Goal: Information Seeking & Learning: Find specific fact

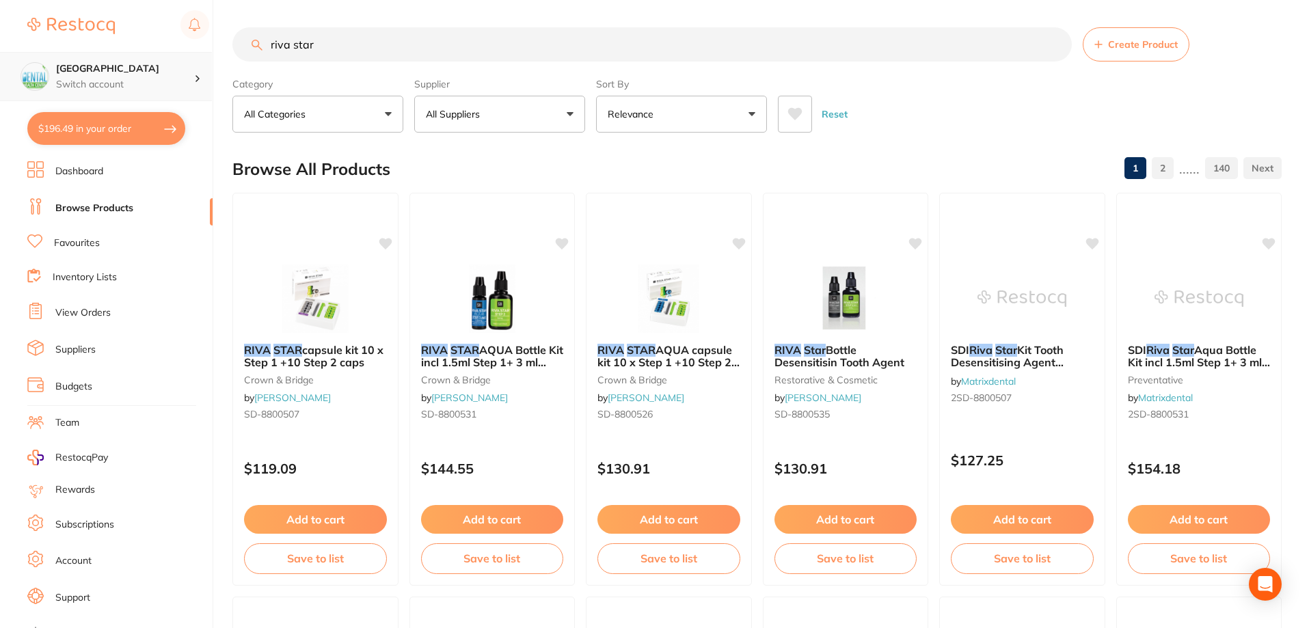
drag, startPoint x: 350, startPoint y: 53, endPoint x: 135, endPoint y: 53, distance: 215.4
click at [138, 53] on div "$196.49 Dental Health Centre Switch account Dental Health Centre $196.49 in you…" at bounding box center [654, 314] width 1309 height 628
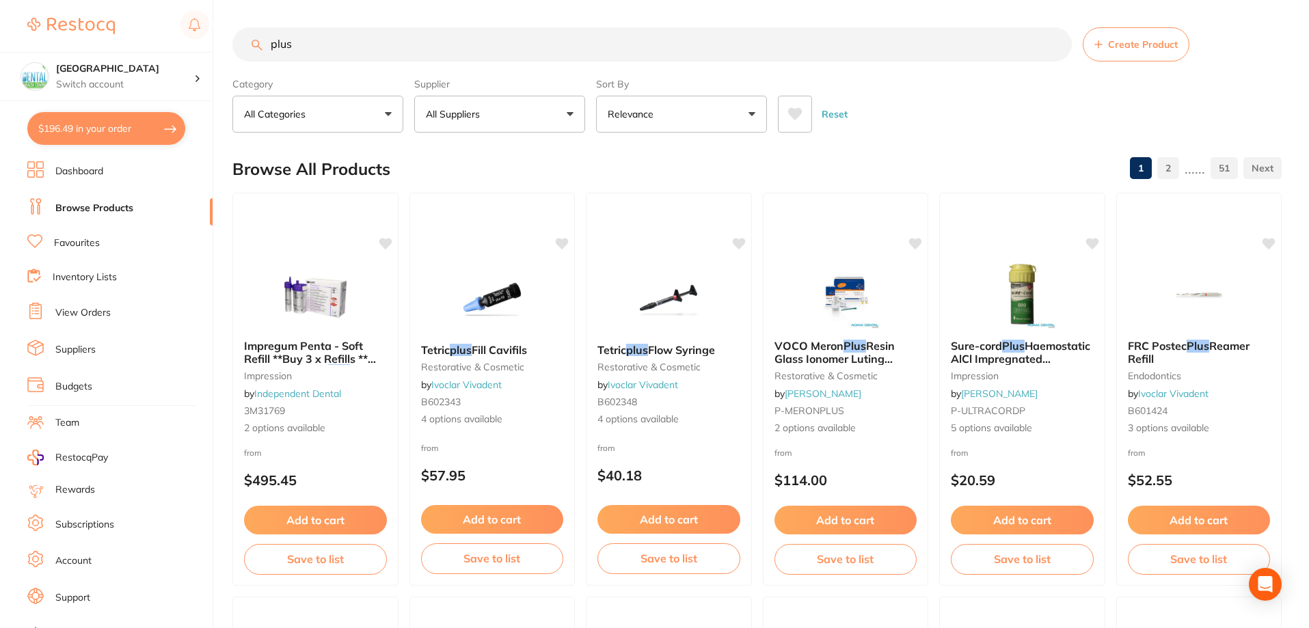
click at [265, 49] on input "plus" at bounding box center [652, 44] width 840 height 34
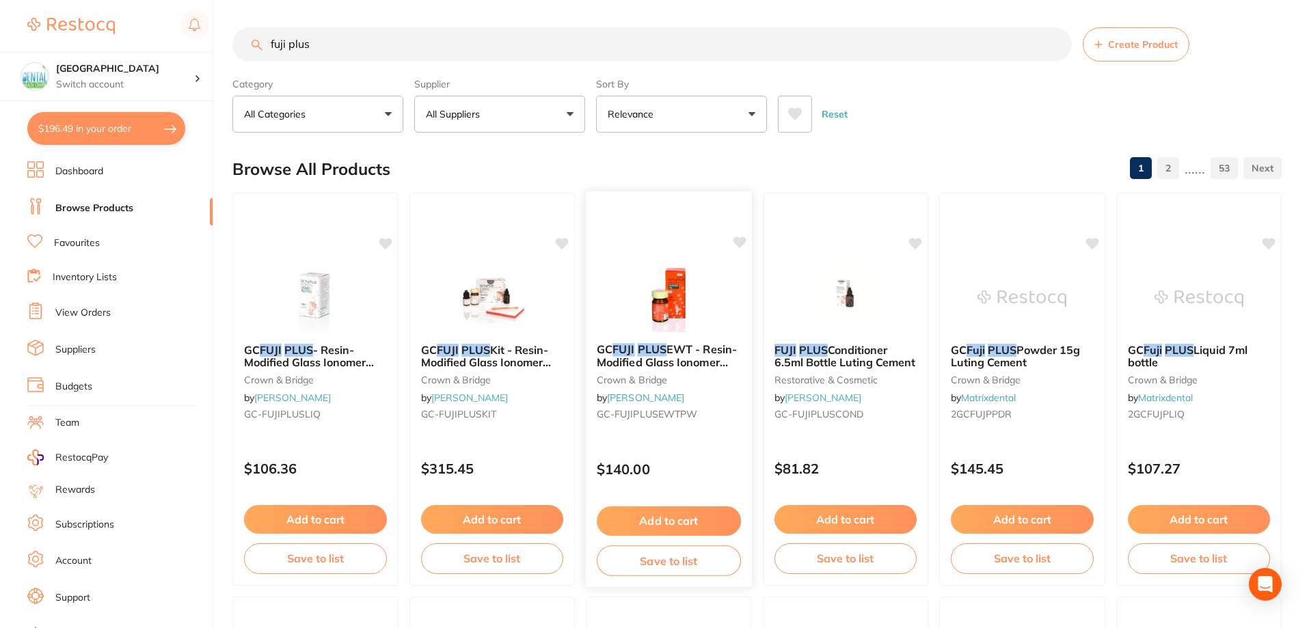
scroll to position [342, 0]
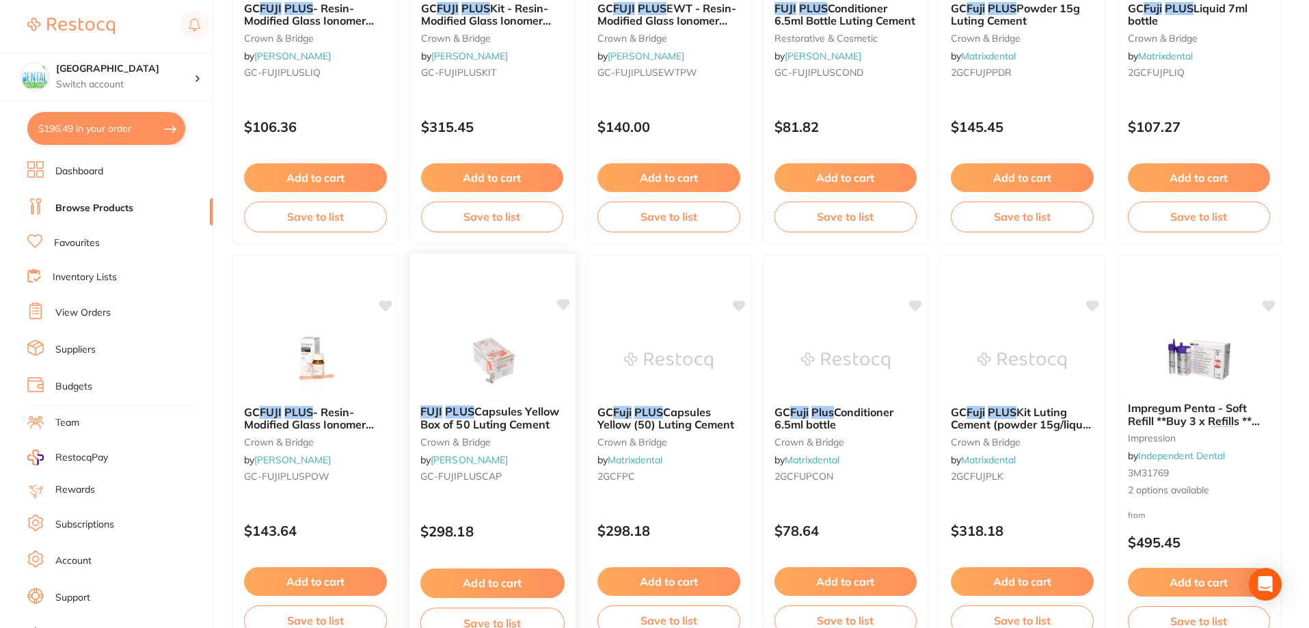
click at [502, 374] on img at bounding box center [492, 359] width 90 height 69
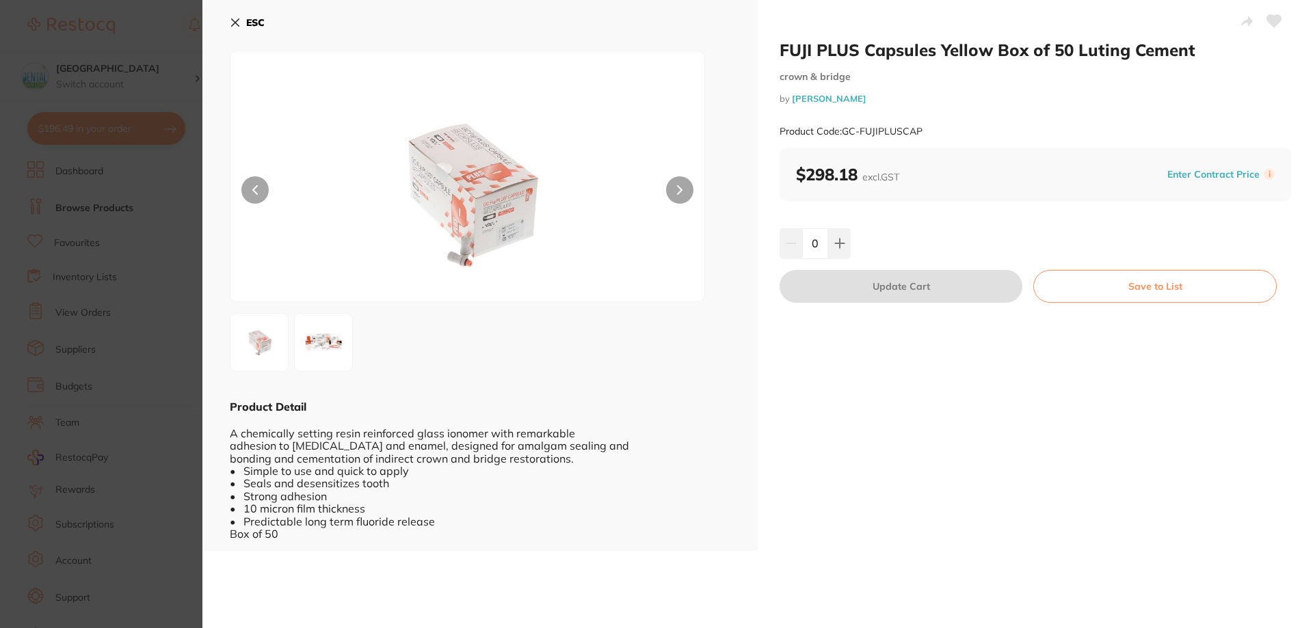
click at [232, 18] on icon at bounding box center [235, 22] width 11 height 11
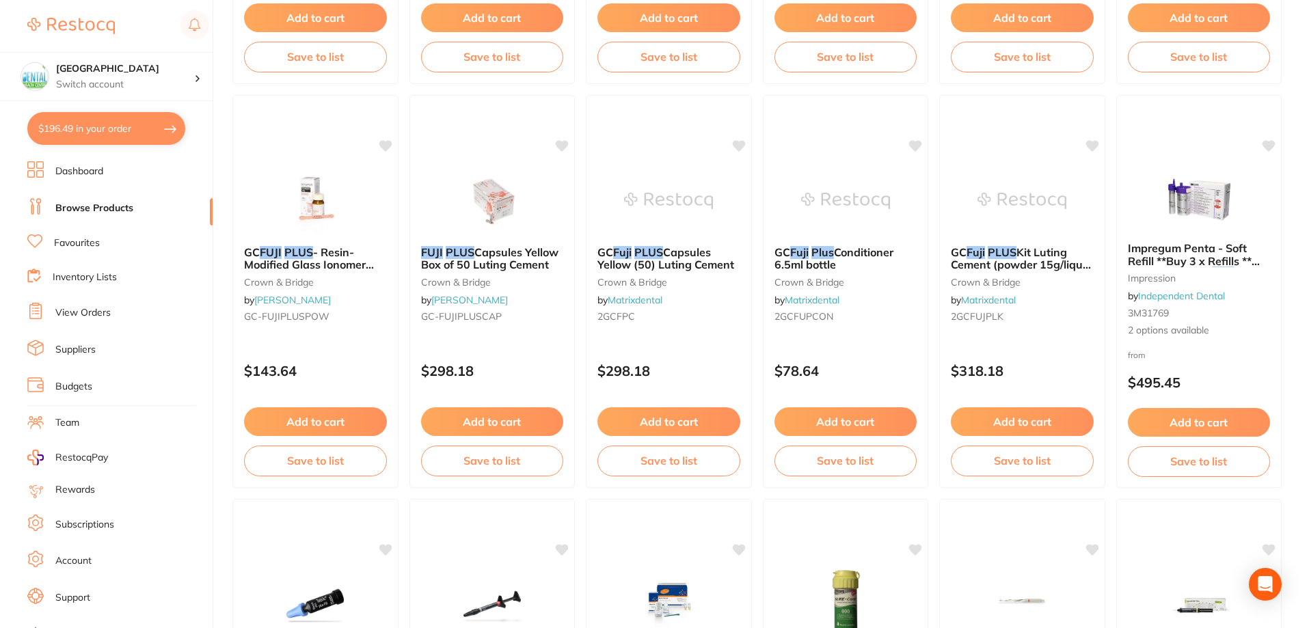
scroll to position [479, 0]
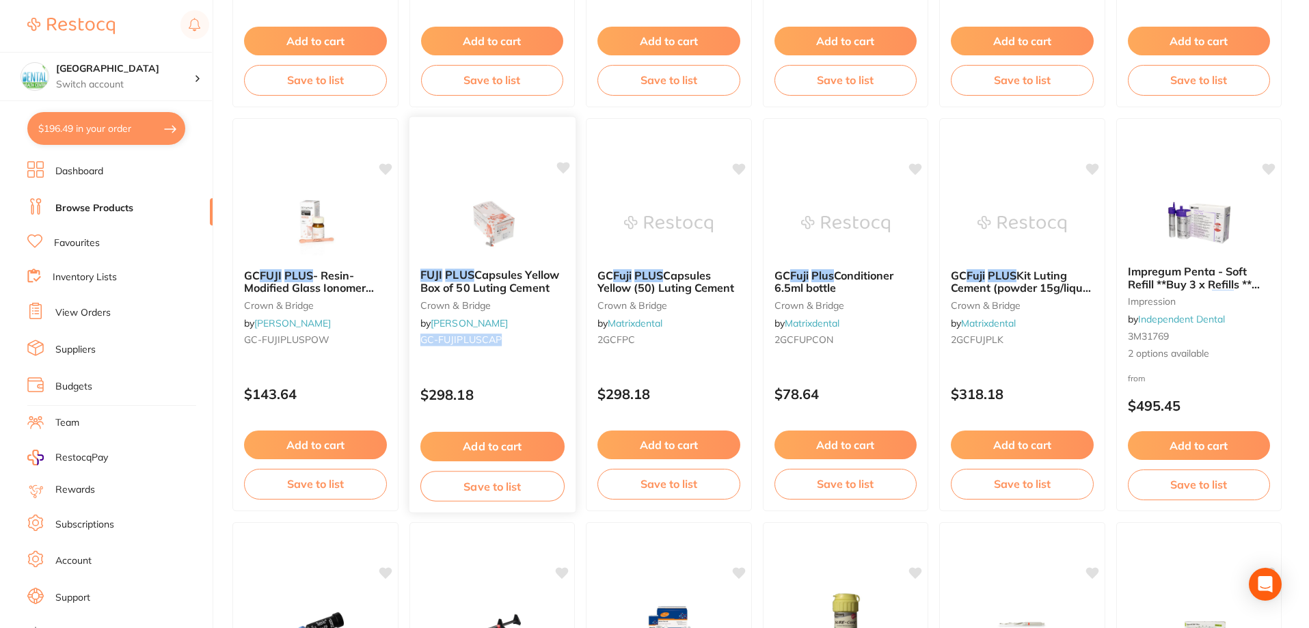
drag, startPoint x: 520, startPoint y: 338, endPoint x: 418, endPoint y: 341, distance: 101.9
click at [418, 341] on div "FUJI PLUS Capsules Yellow Box of 50 Luting Cement crown & bridge by [PERSON_NAM…" at bounding box center [492, 310] width 166 height 105
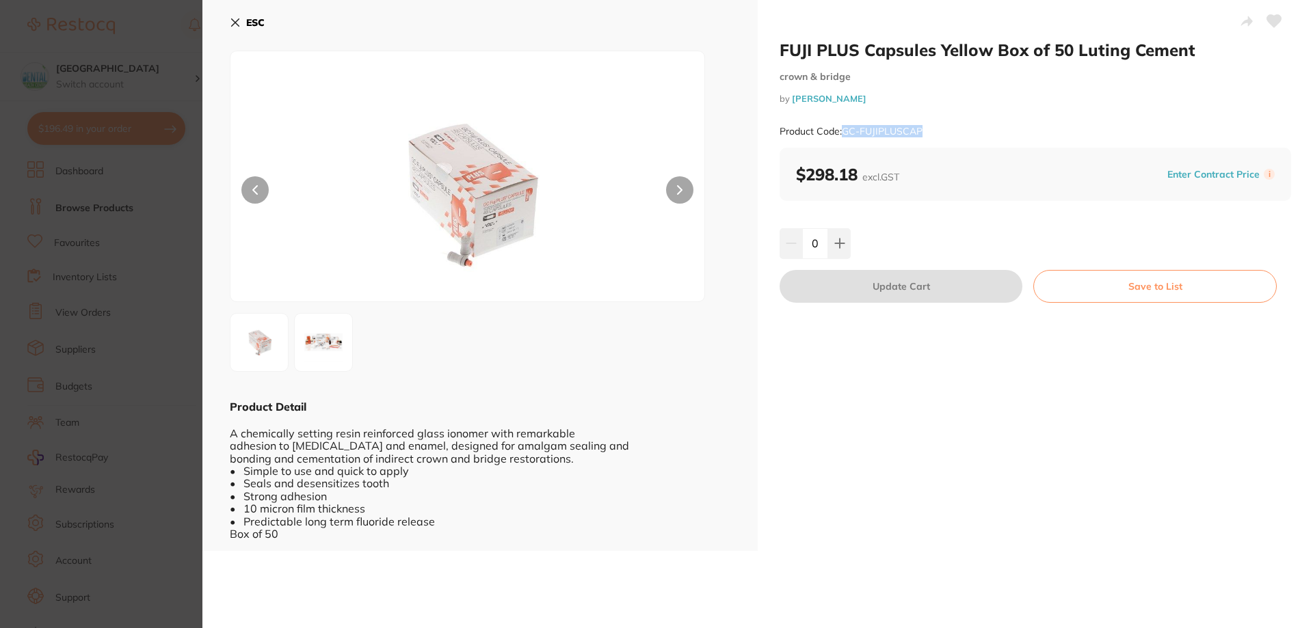
drag, startPoint x: 936, startPoint y: 134, endPoint x: 841, endPoint y: 130, distance: 95.1
click at [841, 130] on div "Product Code: GC-FUJIPLUSCAP" at bounding box center [1034, 132] width 511 height 34
copy small "GC-FUJIPLUSCAP"
click at [224, 22] on div "ESC Product Detail A chemically setting resin reinforced glass ionomer with rem…" at bounding box center [479, 275] width 555 height 551
click at [236, 22] on icon at bounding box center [236, 23] width 8 height 8
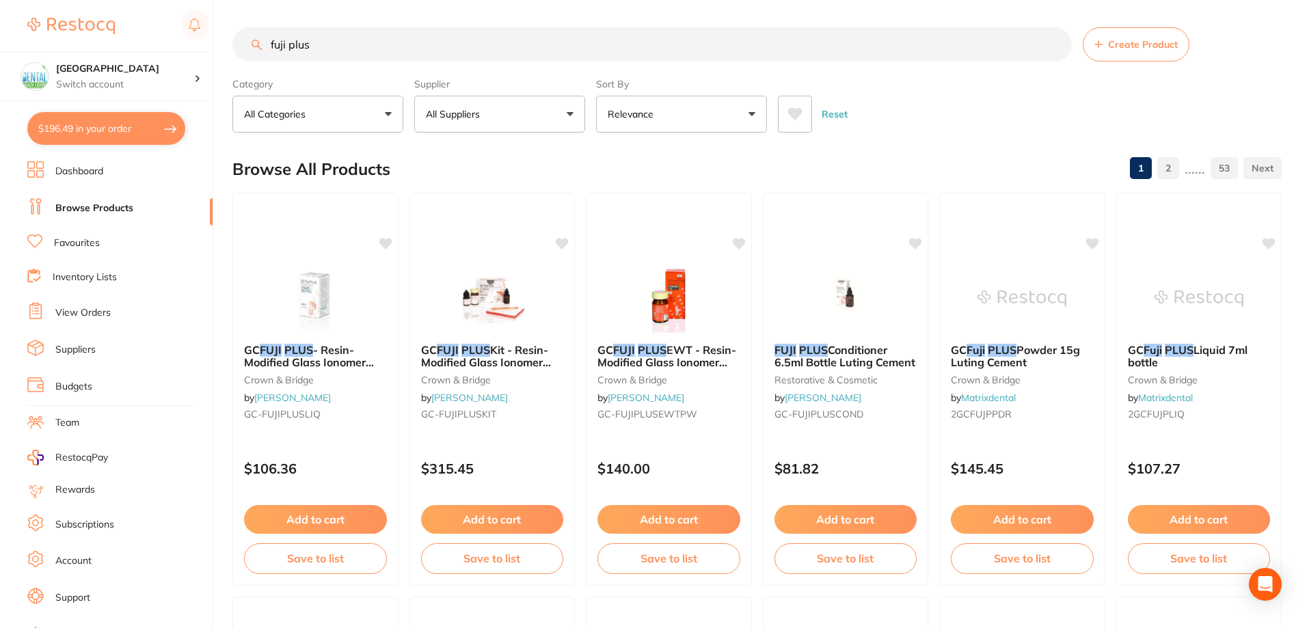
drag, startPoint x: 291, startPoint y: 45, endPoint x: 373, endPoint y: 57, distance: 82.9
click at [373, 57] on input "fuji plus" at bounding box center [652, 44] width 840 height 34
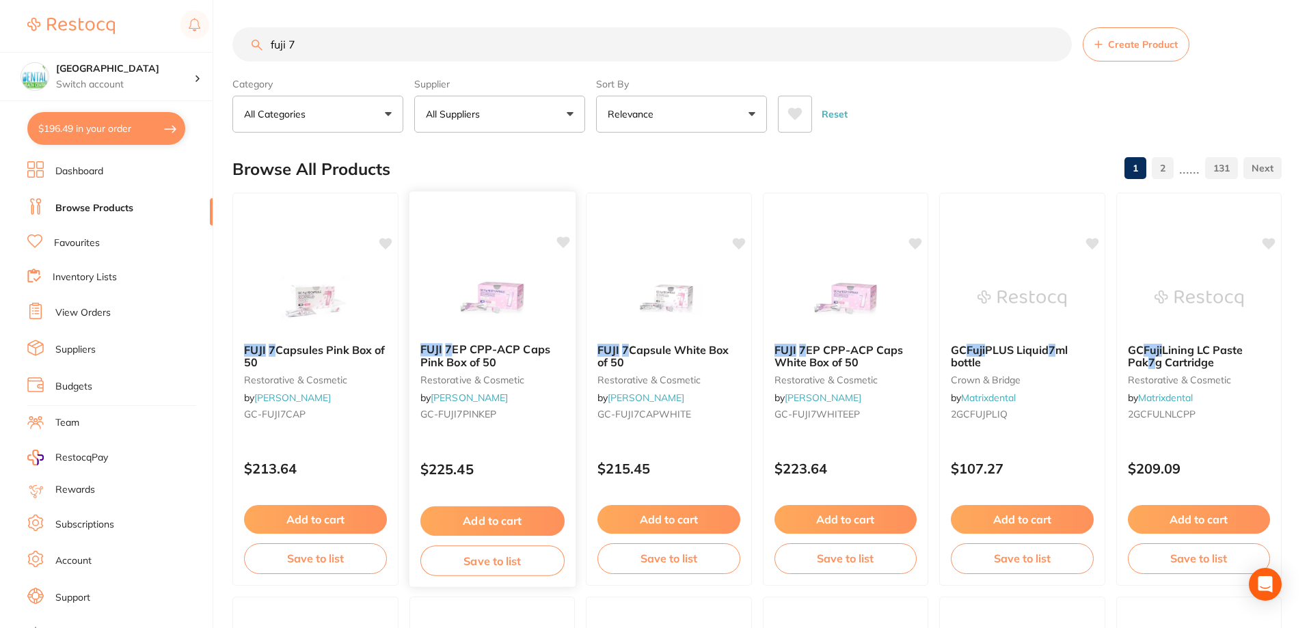
click at [493, 299] on img at bounding box center [492, 297] width 90 height 69
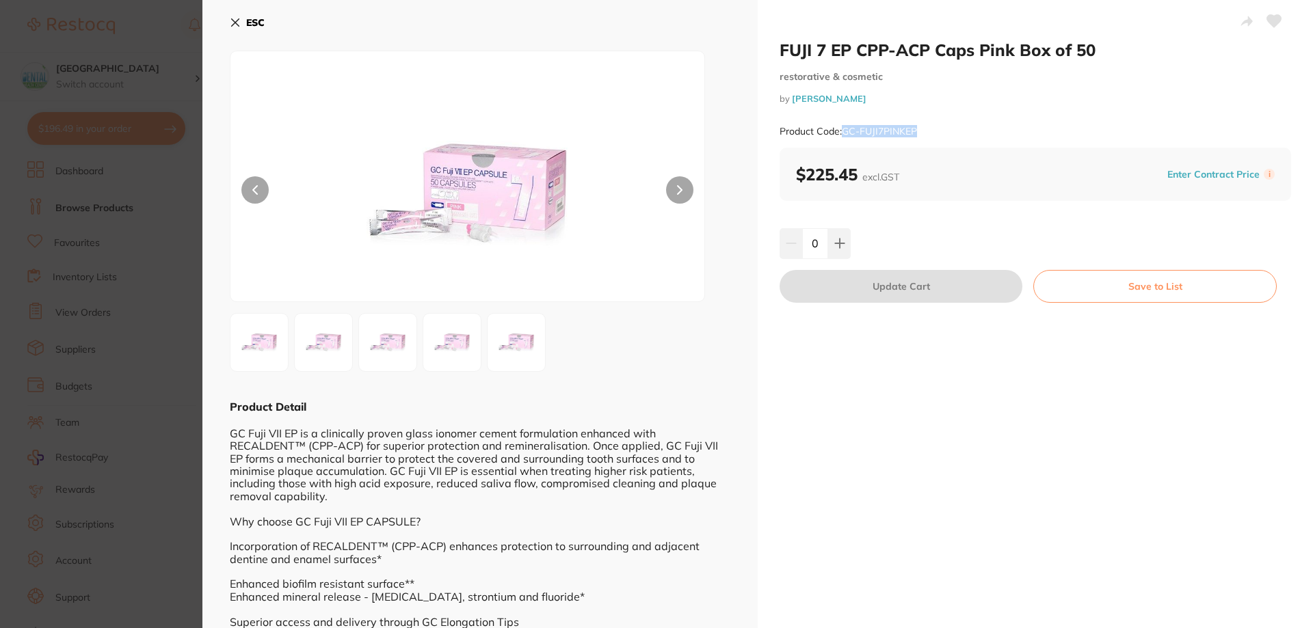
drag, startPoint x: 930, startPoint y: 128, endPoint x: 843, endPoint y: 133, distance: 87.6
click at [843, 133] on div "Product Code: GC-FUJI7PINKEP" at bounding box center [1034, 132] width 511 height 34
copy small "GC-FUJI7PINKEP"
click at [234, 27] on icon at bounding box center [235, 22] width 11 height 11
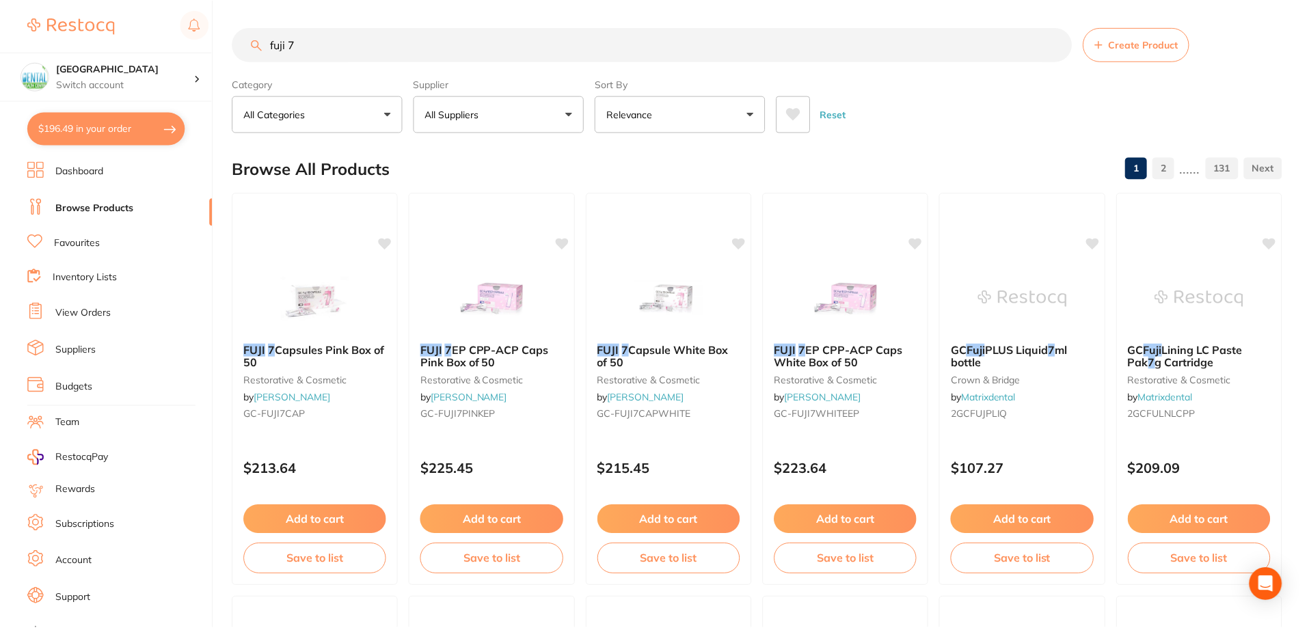
scroll to position [1, 0]
drag, startPoint x: 359, startPoint y: 44, endPoint x: 208, endPoint y: 46, distance: 151.1
click at [211, 46] on div "$196.49 Dental Health Centre Switch account Dental Health Centre $196.49 in you…" at bounding box center [654, 313] width 1309 height 628
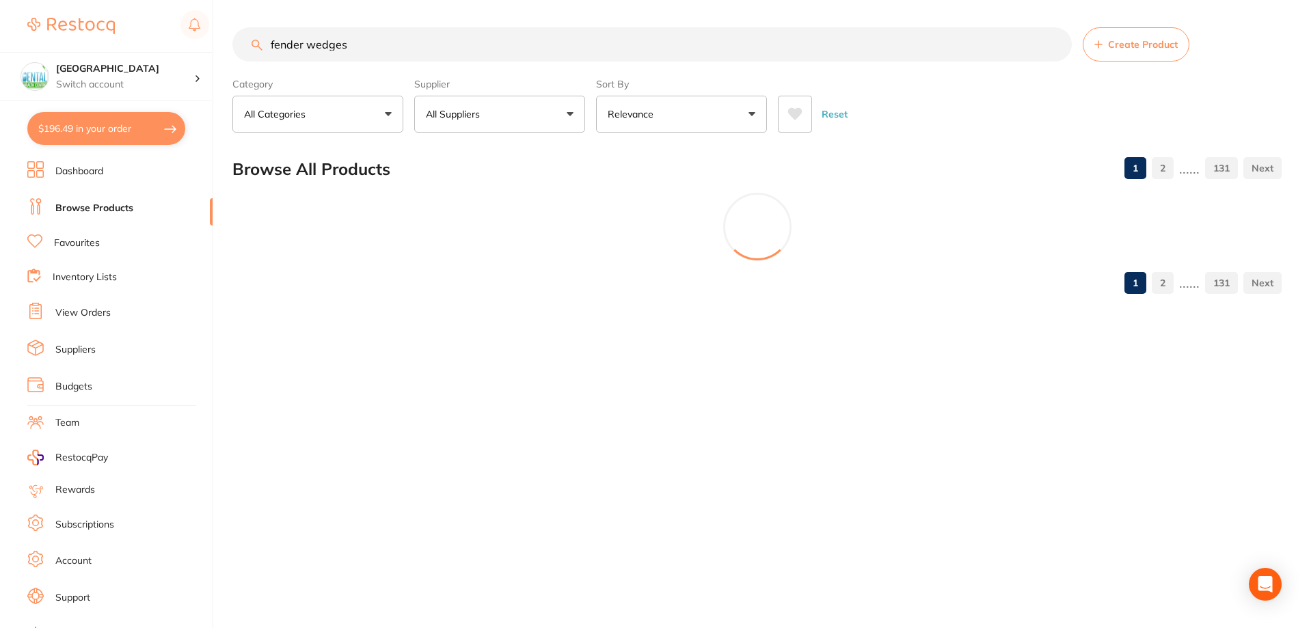
scroll to position [0, 0]
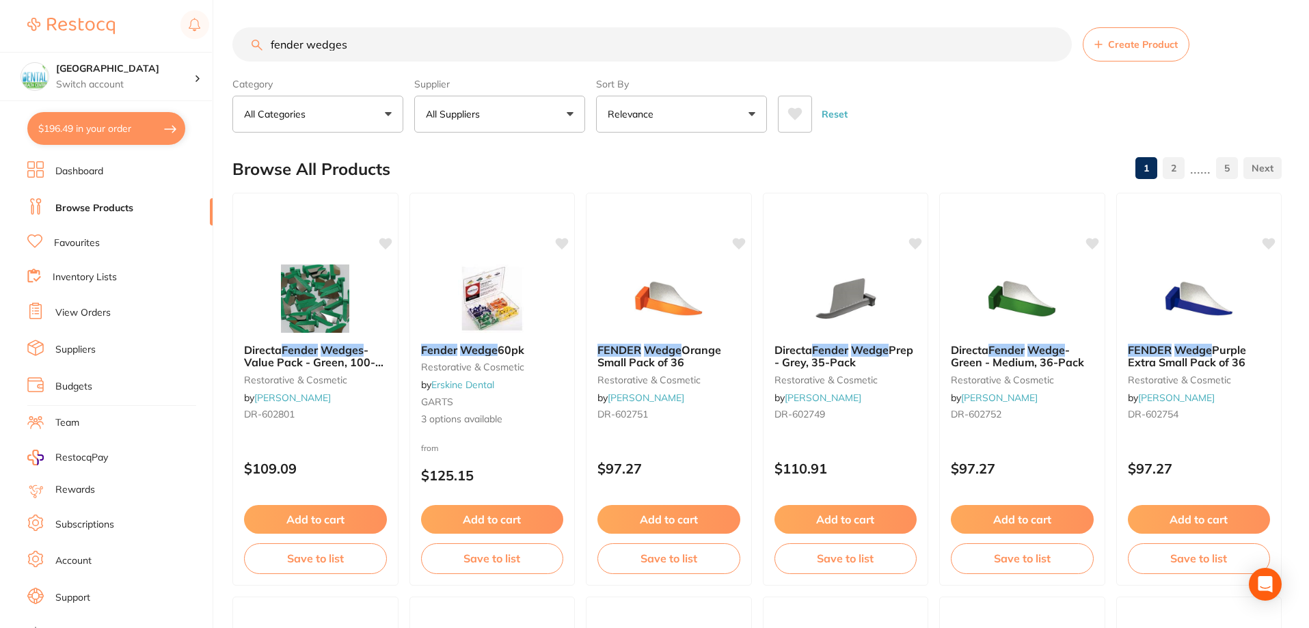
drag, startPoint x: 378, startPoint y: 47, endPoint x: 167, endPoint y: 46, distance: 211.3
click at [173, 47] on div "$196.49 Dental Health Centre Switch account Dental Health Centre $196.49 in you…" at bounding box center [654, 314] width 1309 height 628
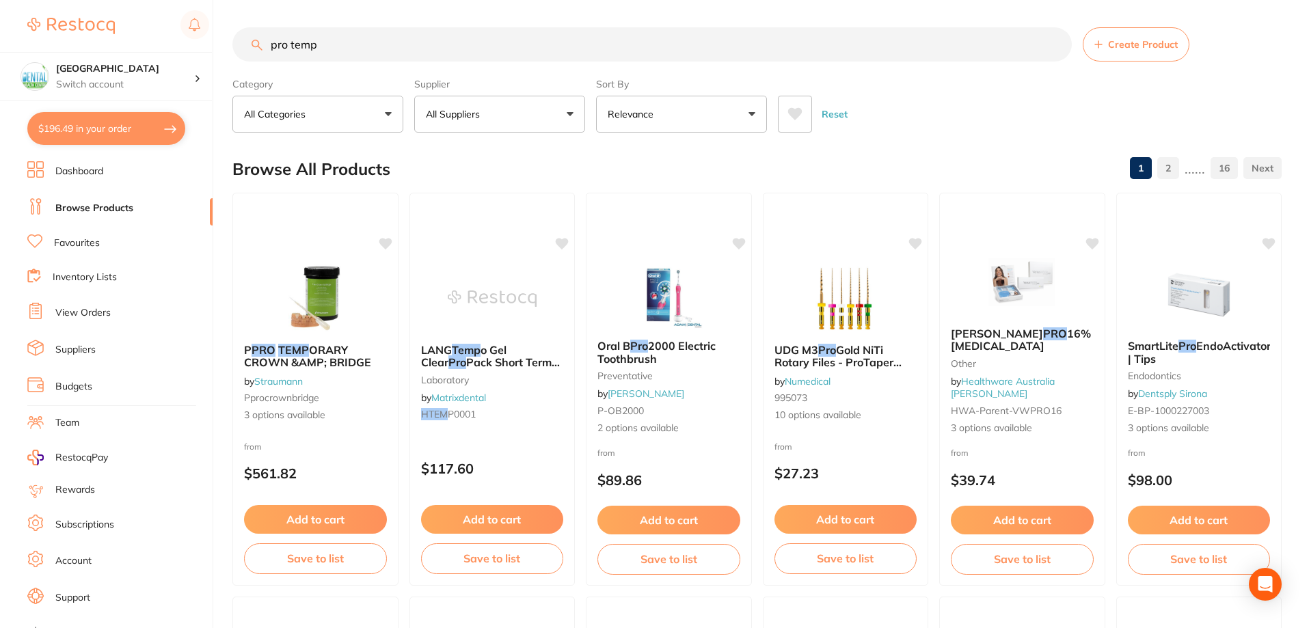
drag, startPoint x: 258, startPoint y: 44, endPoint x: 194, endPoint y: 44, distance: 64.3
click at [231, 44] on div "$196.49 Dental Health Centre Switch account Dental Health Centre $196.49 in you…" at bounding box center [654, 314] width 1309 height 628
paste input "TM-46957"
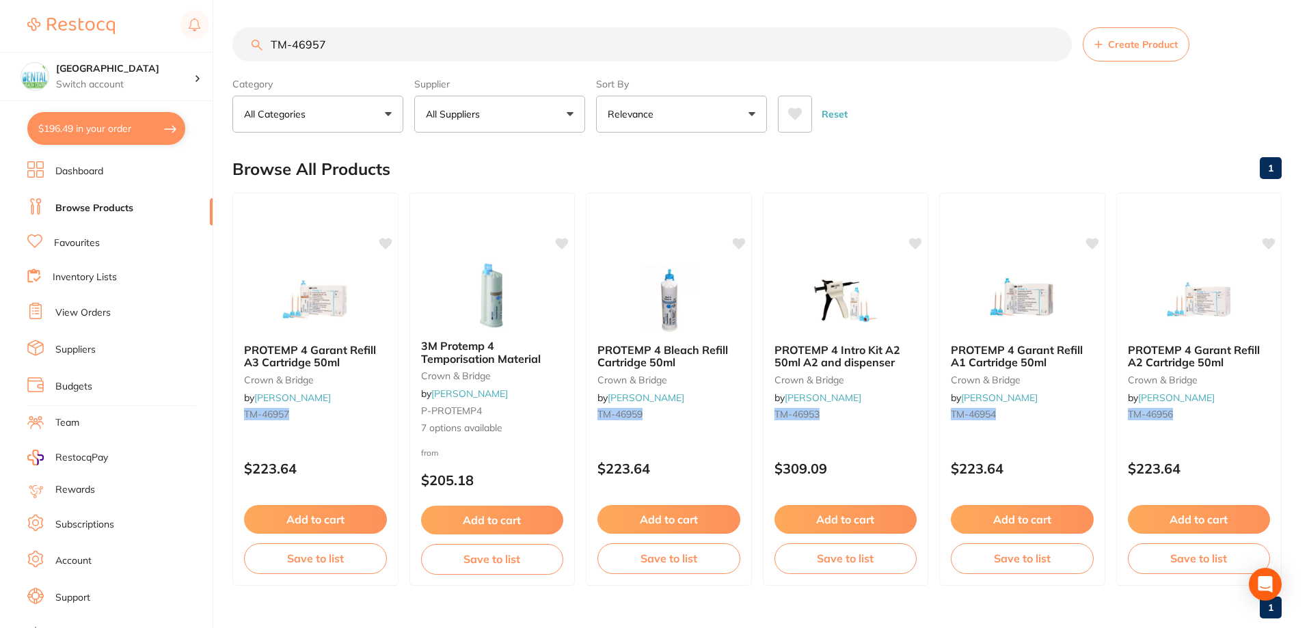
drag, startPoint x: 349, startPoint y: 47, endPoint x: 124, endPoint y: 46, distance: 224.9
click at [135, 47] on div "$196.49 Dental Health Centre Switch account Dental Health Centre $196.49 in you…" at bounding box center [654, 314] width 1309 height 628
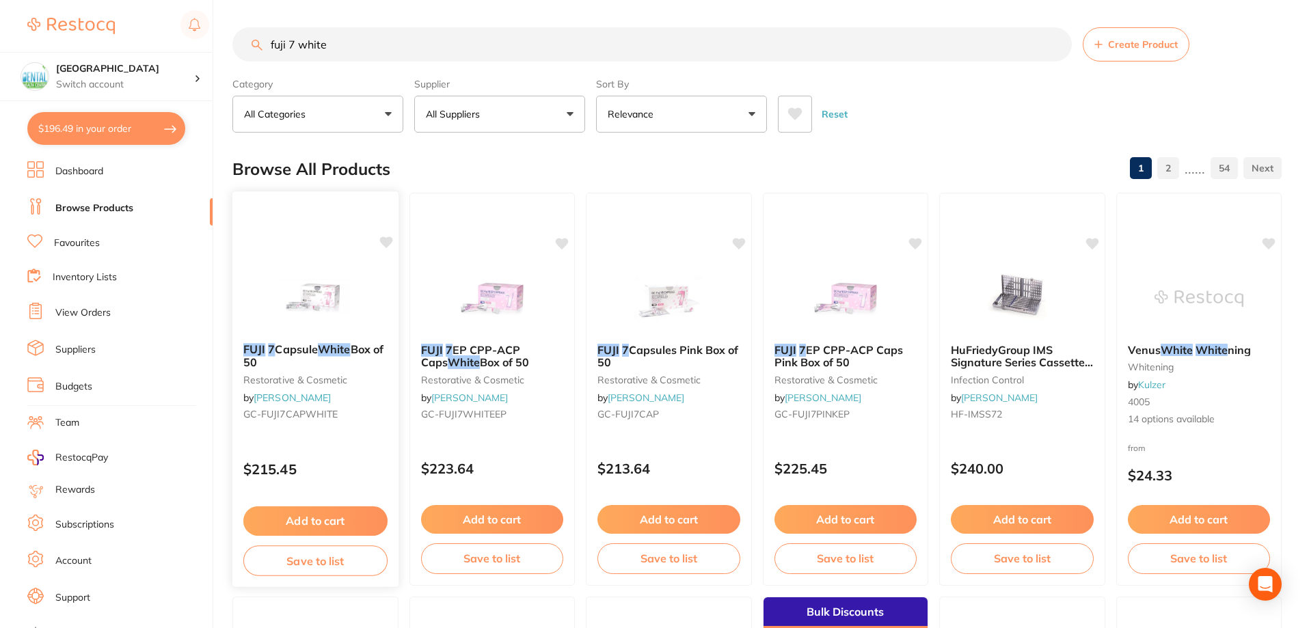
click at [338, 327] on img at bounding box center [316, 297] width 90 height 69
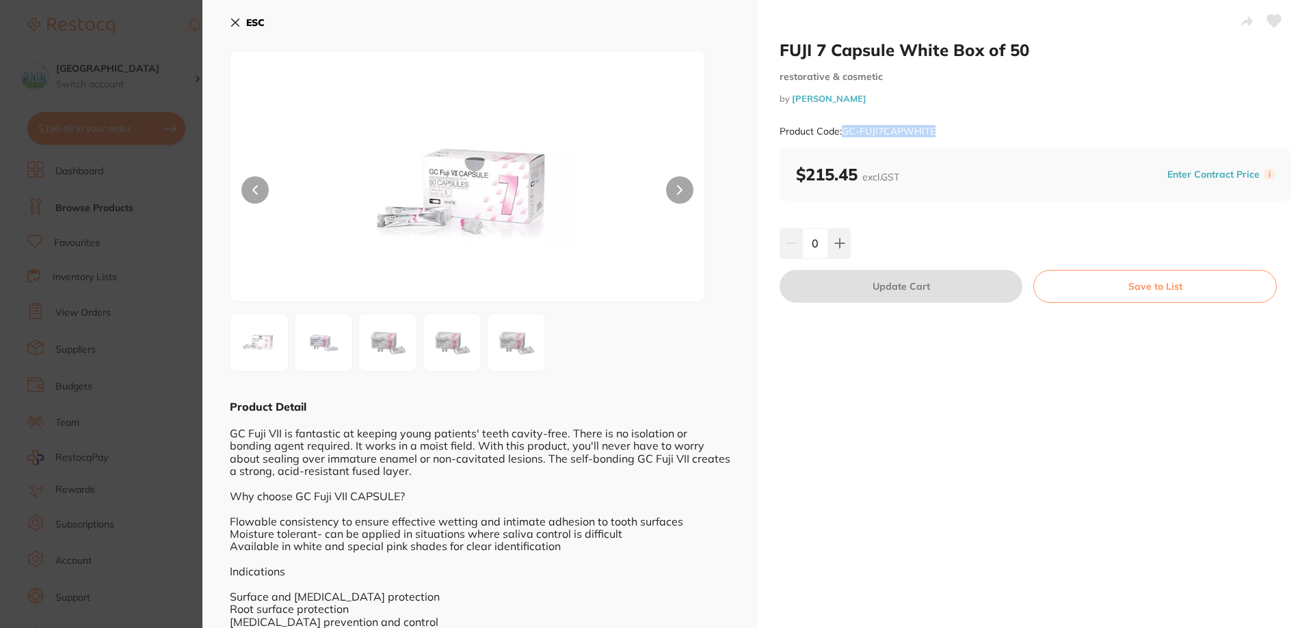
drag, startPoint x: 976, startPoint y: 126, endPoint x: 842, endPoint y: 131, distance: 134.1
click at [842, 131] on div "Product Code: GC-FUJI7CAPWHITE" at bounding box center [1034, 132] width 511 height 34
copy small "GC-FUJI7CAPWHITE"
click at [238, 14] on button "ESC" at bounding box center [247, 22] width 35 height 23
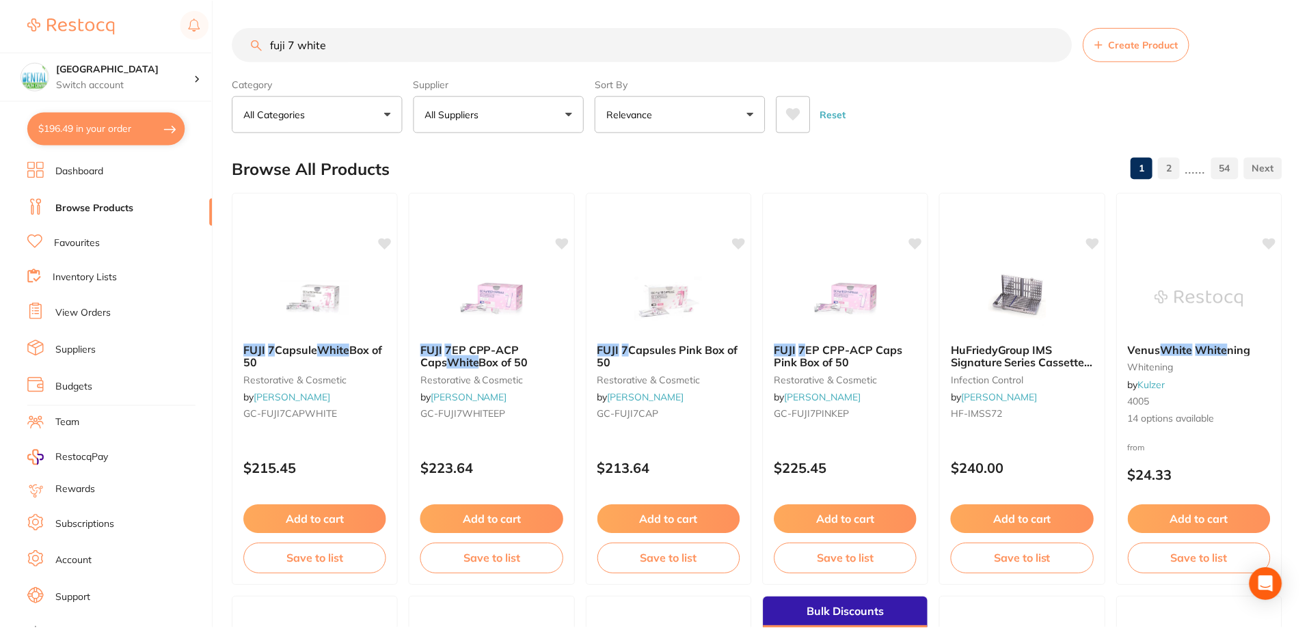
scroll to position [2, 0]
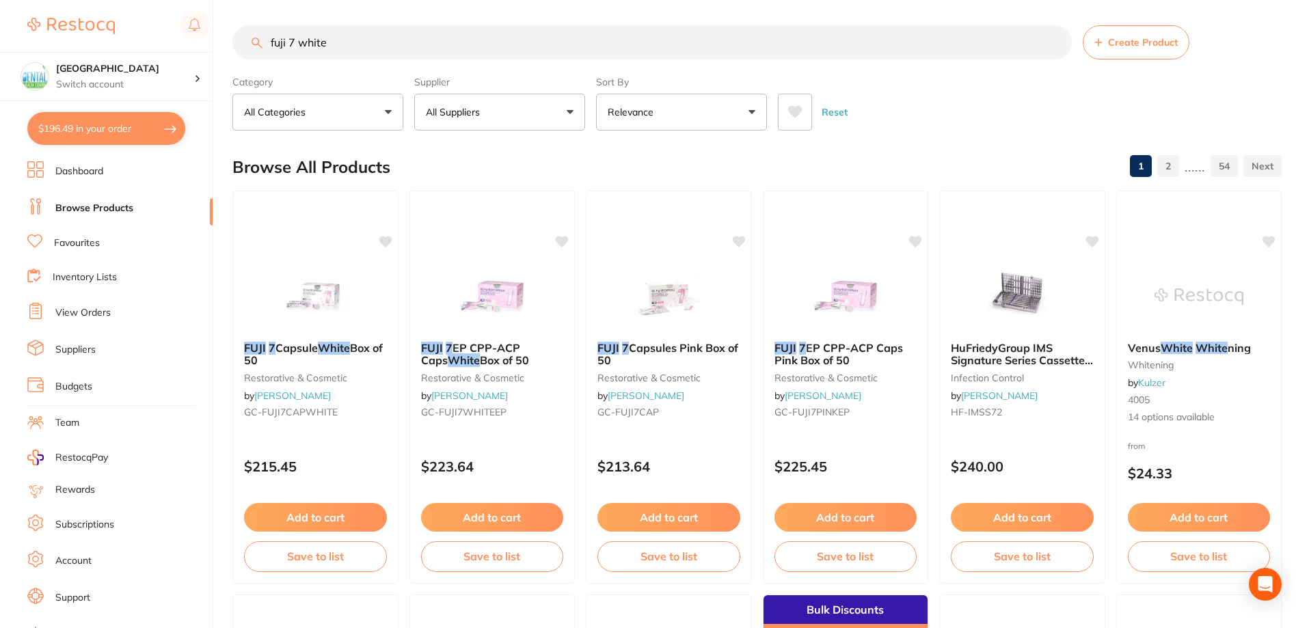
drag, startPoint x: 413, startPoint y: 32, endPoint x: 114, endPoint y: 38, distance: 298.8
click at [144, 38] on div "$196.49 Dental Health Centre Switch account Dental Health Centre $196.49 in you…" at bounding box center [654, 312] width 1309 height 628
type input "gaenial"
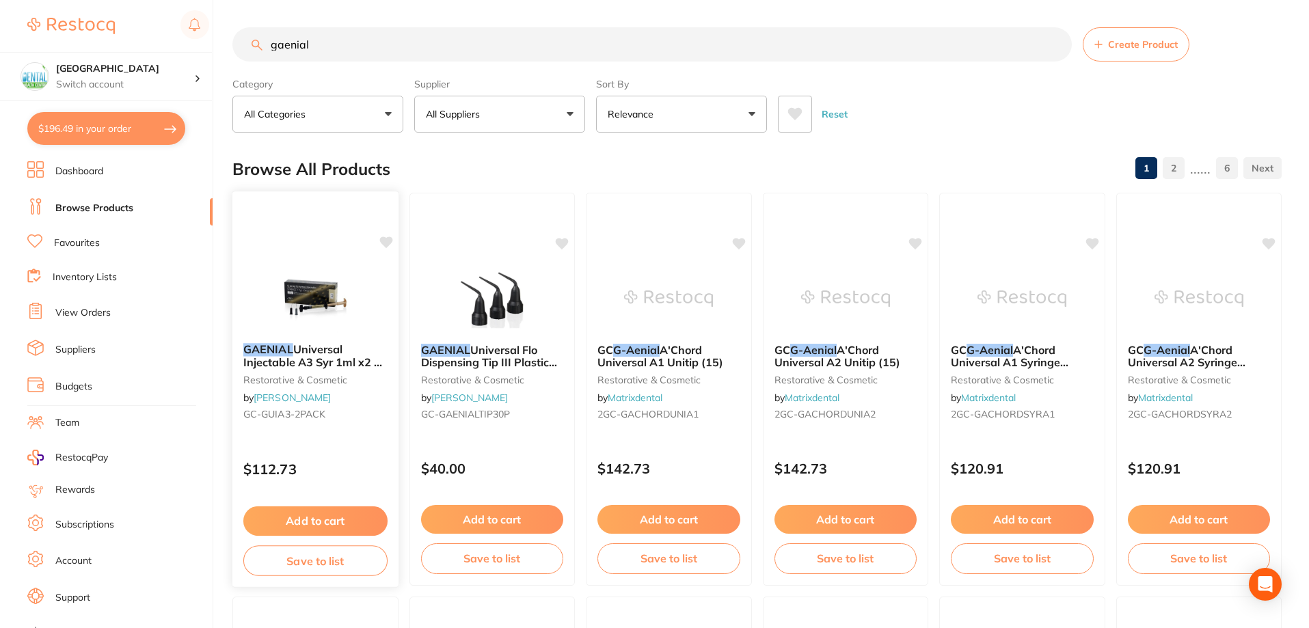
click at [345, 330] on img at bounding box center [316, 297] width 90 height 69
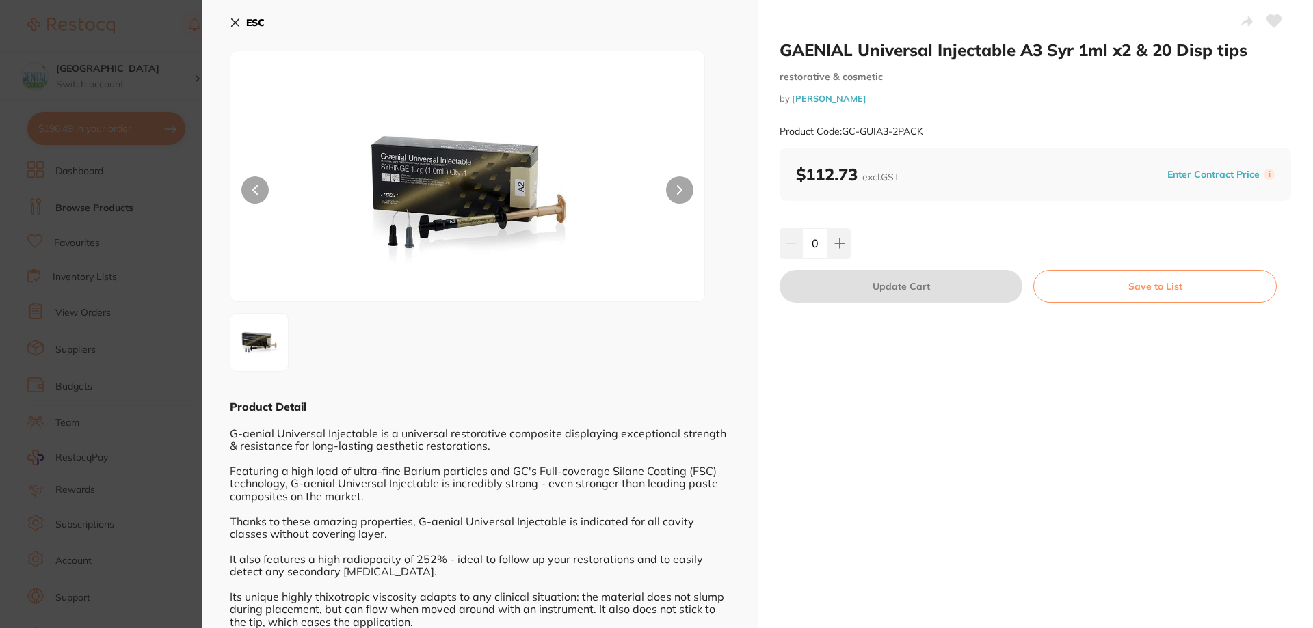
click at [232, 25] on icon at bounding box center [236, 23] width 8 height 8
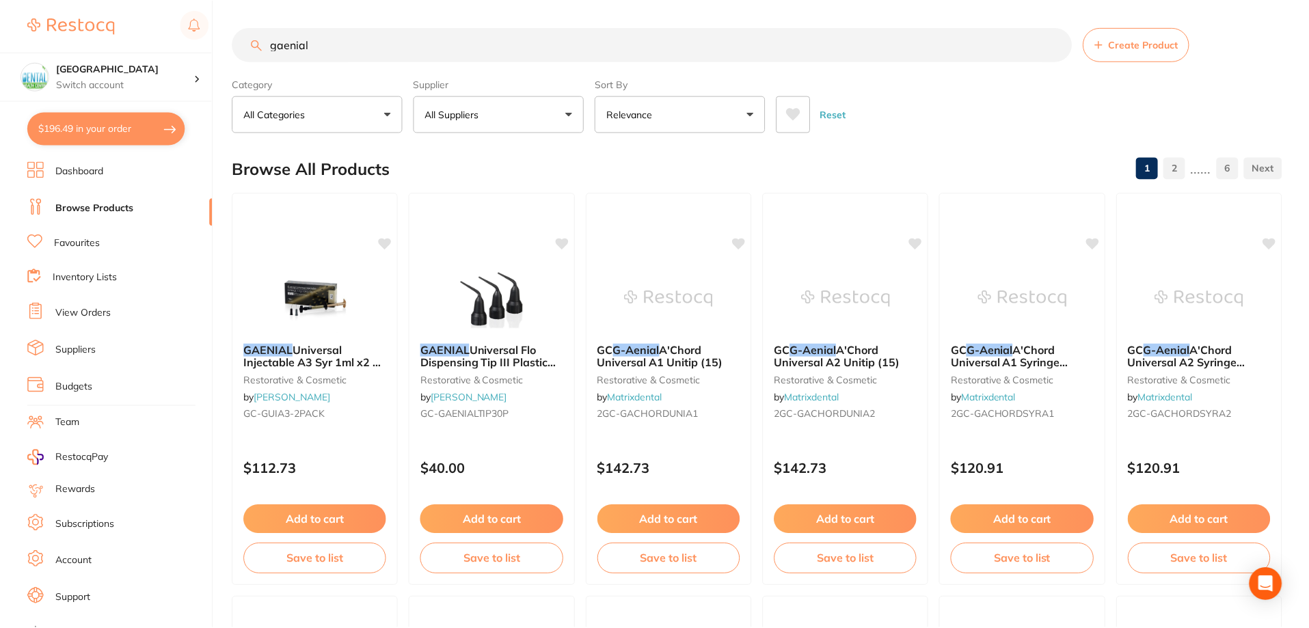
scroll to position [2, 0]
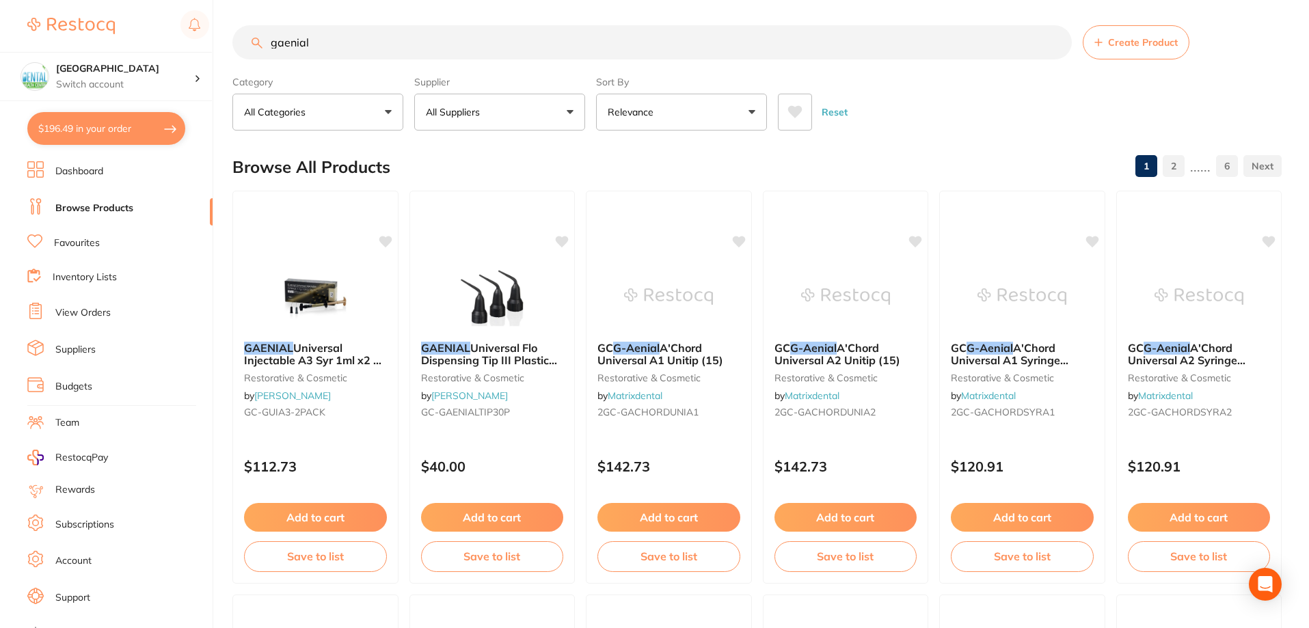
drag, startPoint x: 371, startPoint y: 42, endPoint x: 123, endPoint y: 44, distance: 247.5
click at [115, 38] on div "$196.49 Dental Health Centre Switch account Dental Health Centre $196.49 in you…" at bounding box center [654, 312] width 1309 height 628
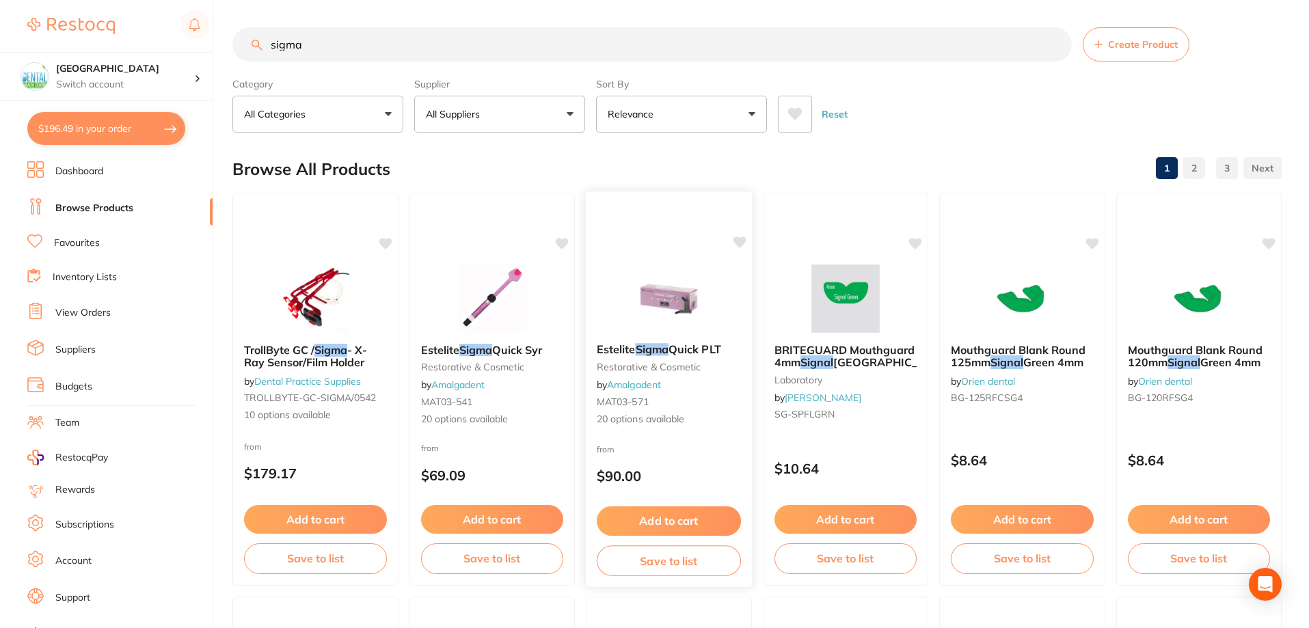
type input "sigma"
click at [719, 315] on div at bounding box center [669, 297] width 166 height 69
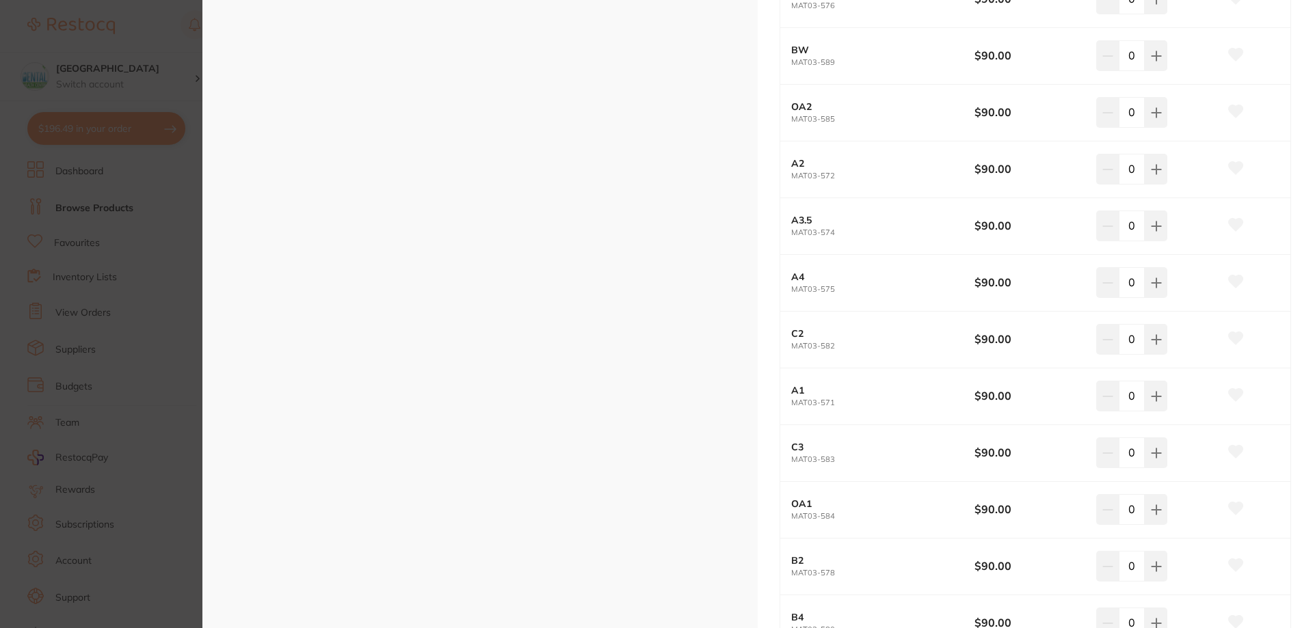
scroll to position [410, 0]
drag, startPoint x: 838, startPoint y: 176, endPoint x: 777, endPoint y: 176, distance: 61.5
click at [777, 176] on div "Estelite Sigma Quick PLT restorative & cosmetic by Amalgadent Product Code: MAT…" at bounding box center [1035, 396] width 555 height 1613
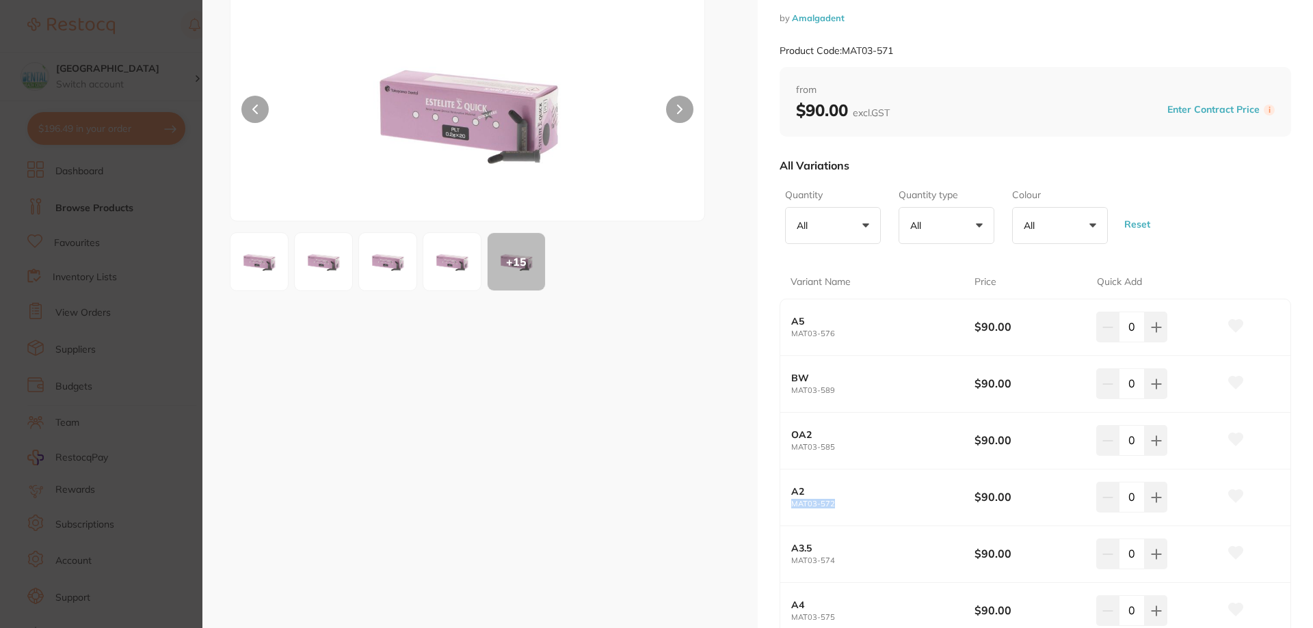
scroll to position [205, 0]
